Goal: Navigation & Orientation: Find specific page/section

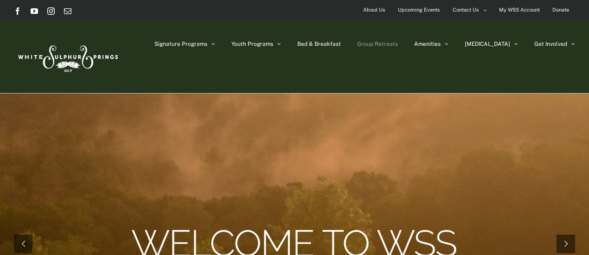
click at [398, 44] on span "Group Retreats" at bounding box center [377, 44] width 41 height 6
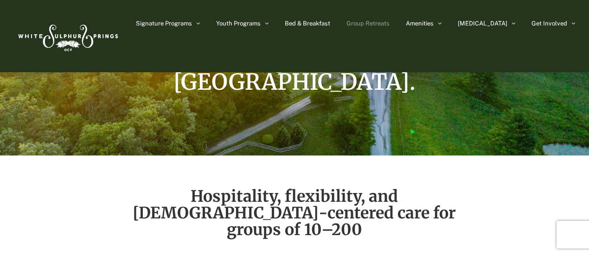
scroll to position [93, 0]
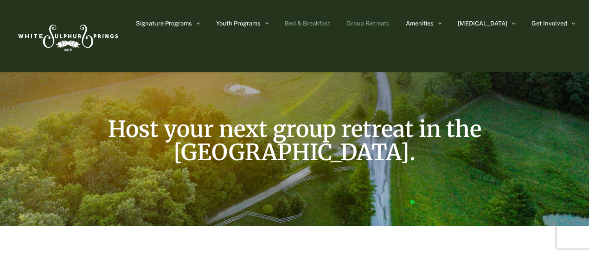
click at [330, 22] on span "Bed & Breakfast" at bounding box center [307, 23] width 45 height 6
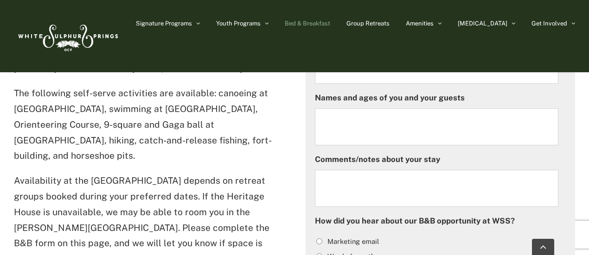
scroll to position [647, 0]
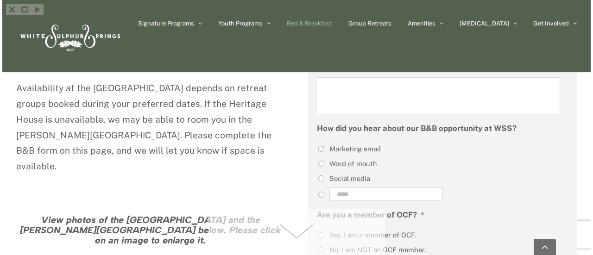
scroll to position [649, 0]
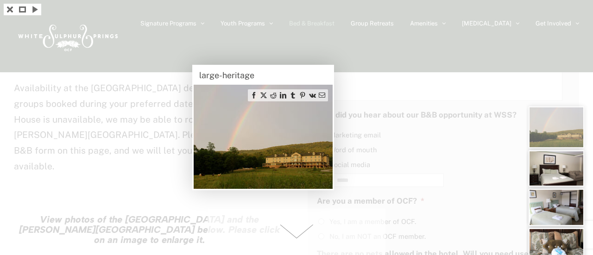
drag, startPoint x: 299, startPoint y: 171, endPoint x: 298, endPoint y: 180, distance: 8.8
click at [299, 172] on img at bounding box center [263, 137] width 139 height 104
click at [292, 230] on span at bounding box center [297, 232] width 178 height 46
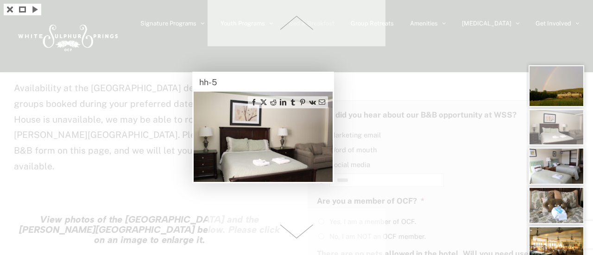
click at [292, 230] on span at bounding box center [297, 232] width 178 height 46
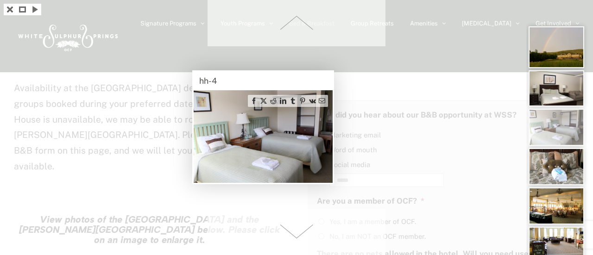
click at [293, 230] on span at bounding box center [297, 232] width 178 height 46
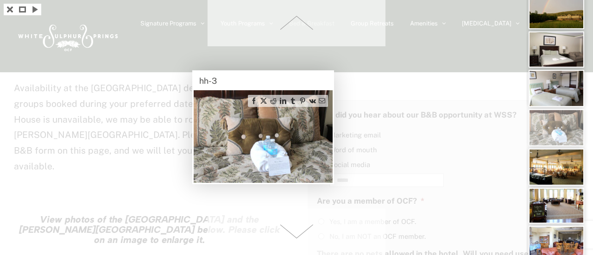
click at [293, 230] on span at bounding box center [297, 232] width 178 height 46
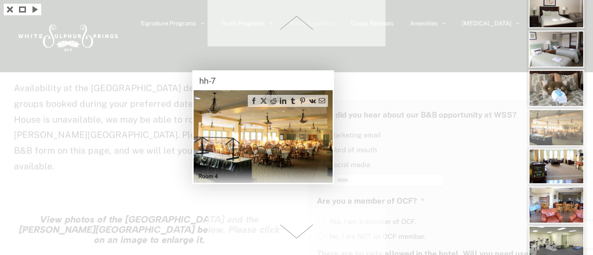
click at [293, 230] on span at bounding box center [297, 232] width 178 height 46
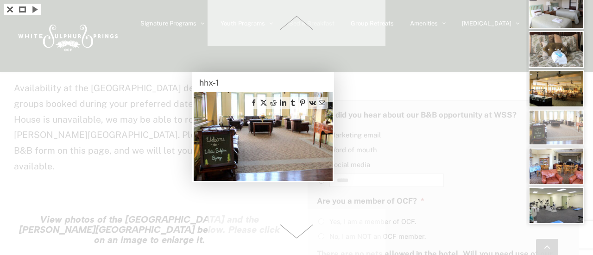
click at [293, 230] on span at bounding box center [297, 232] width 178 height 46
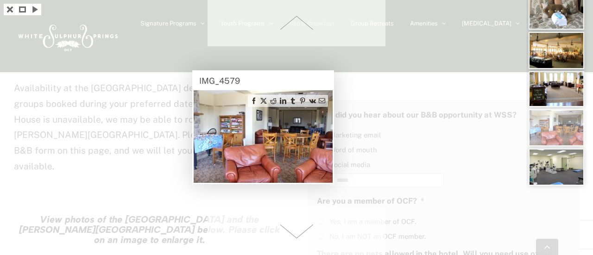
click at [293, 230] on span at bounding box center [297, 232] width 178 height 46
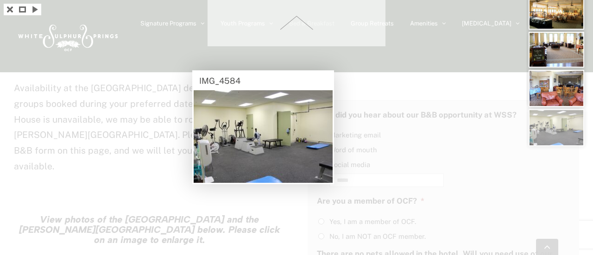
click at [136, 143] on div at bounding box center [296, 127] width 593 height 255
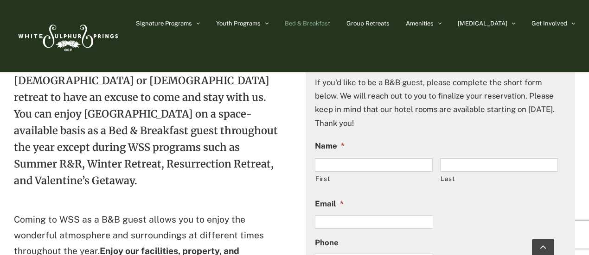
scroll to position [230, 0]
